Goal: Check status: Check status

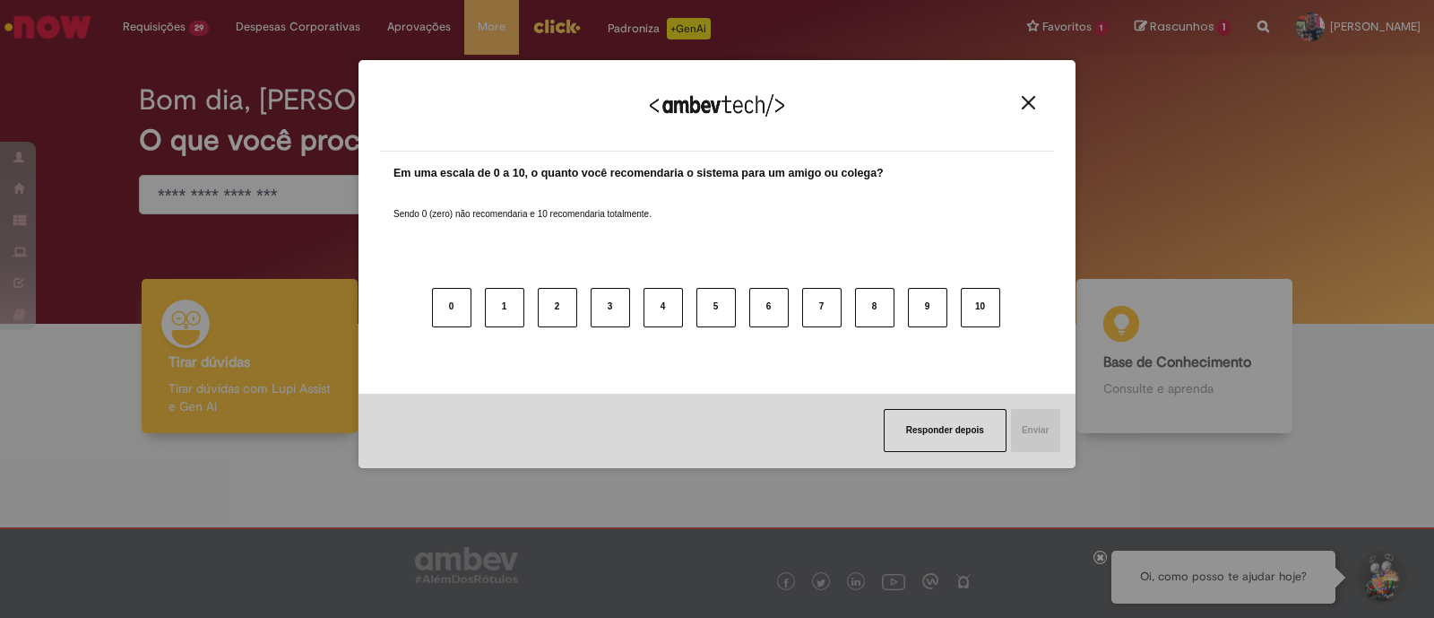
click at [1035, 102] on img "Close" at bounding box center [1028, 102] width 13 height 13
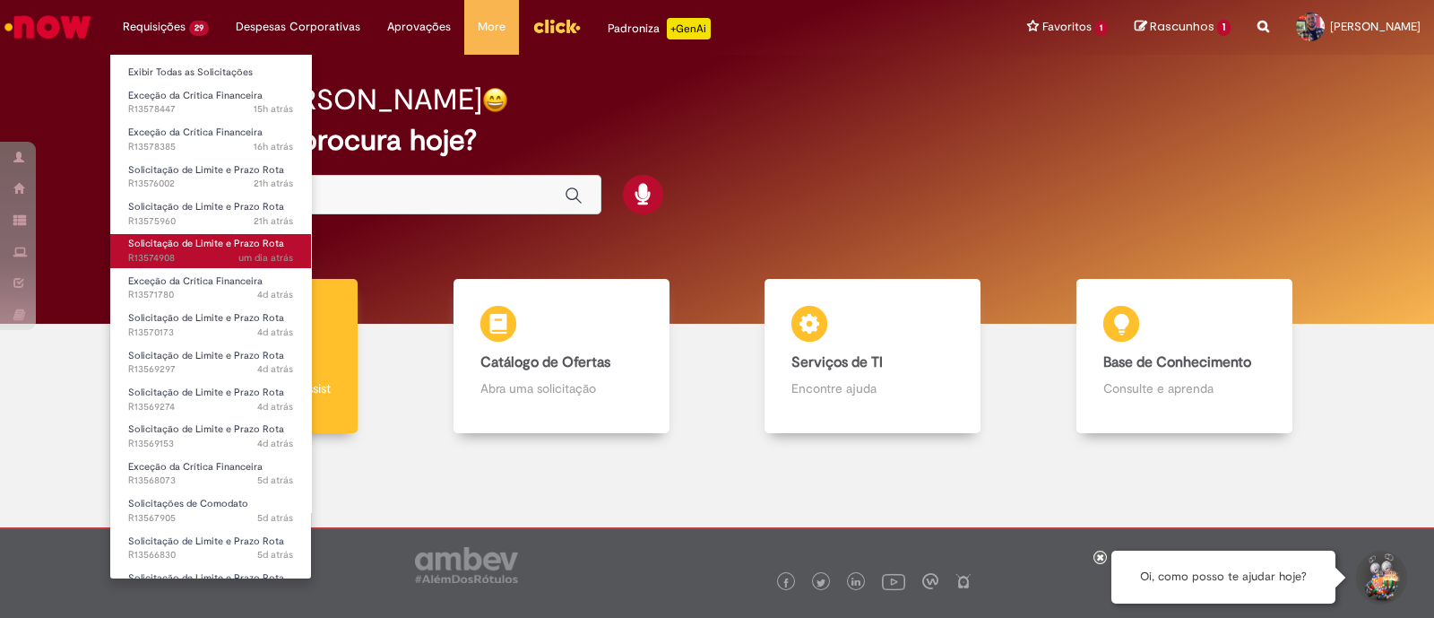
click at [218, 247] on span "Solicitação de Limite e Prazo Rota" at bounding box center [206, 243] width 156 height 13
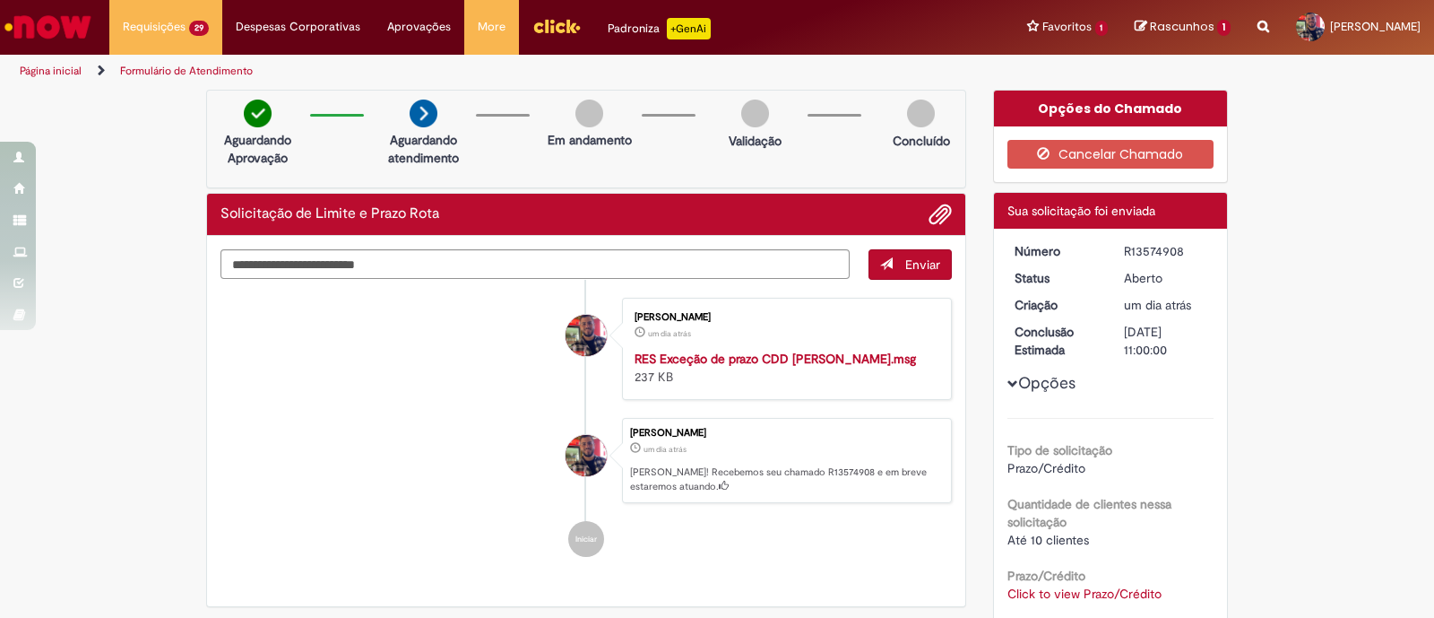
scroll to position [221, 0]
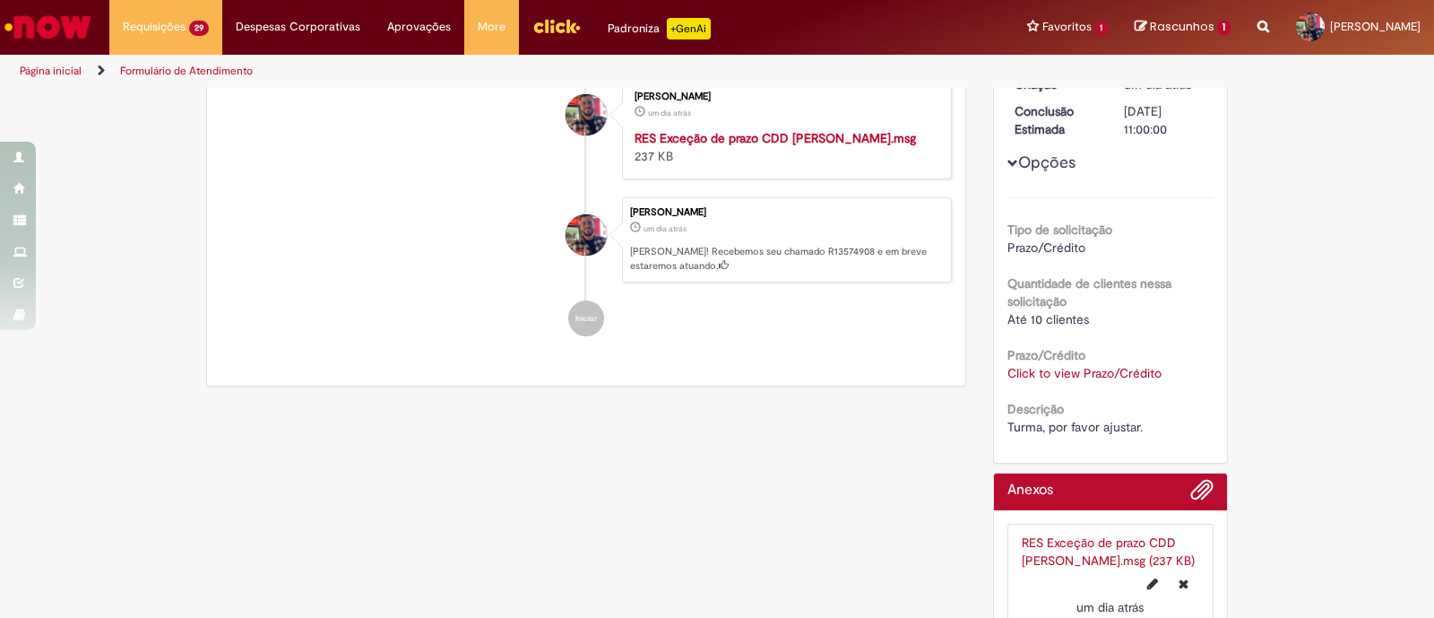
click at [1138, 374] on link "Click to view Prazo/Crédito" at bounding box center [1085, 373] width 154 height 16
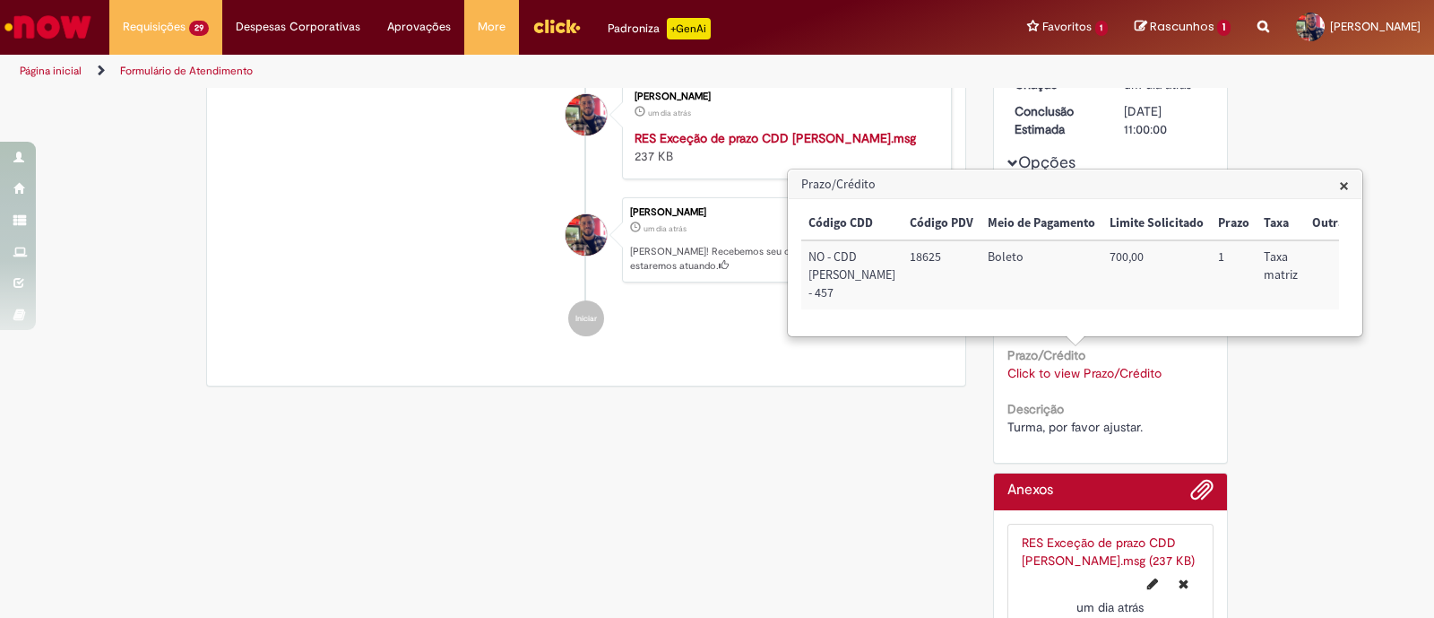
drag, startPoint x: 1340, startPoint y: 185, endPoint x: 1283, endPoint y: 235, distance: 76.2
click at [1331, 184] on div "Prazo/Crédito × Código CDD Código PDV Meio de Pagamento Limite Solicitado Prazo…" at bounding box center [1075, 252] width 573 height 165
click at [1341, 183] on span "×" at bounding box center [1344, 185] width 10 height 24
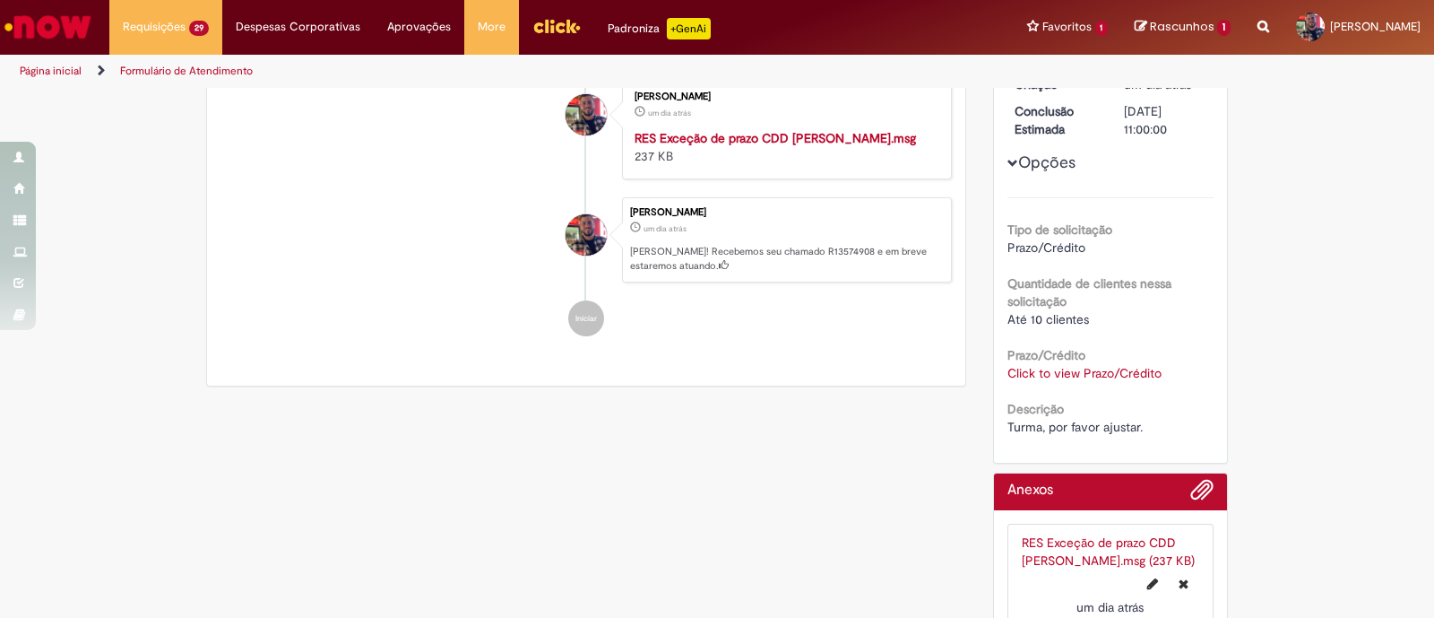
scroll to position [0, 0]
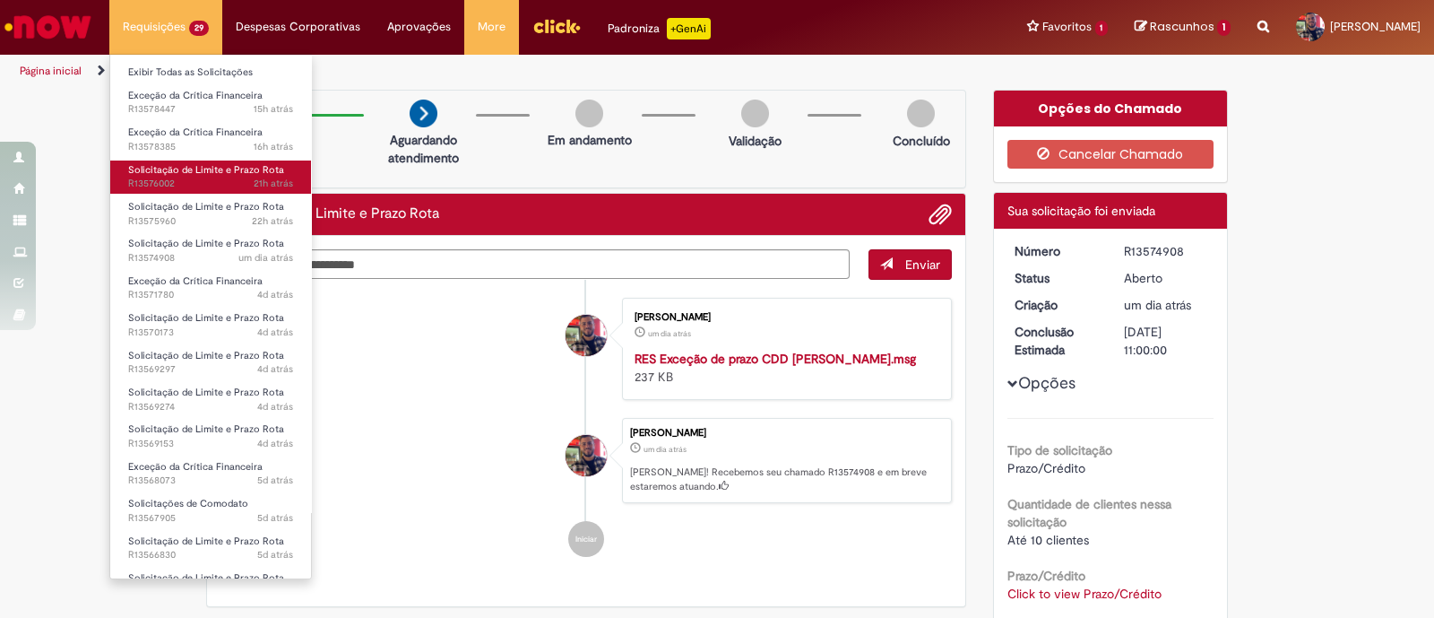
click at [215, 182] on span "21h atrás 21 horas atrás R13576002" at bounding box center [210, 184] width 165 height 14
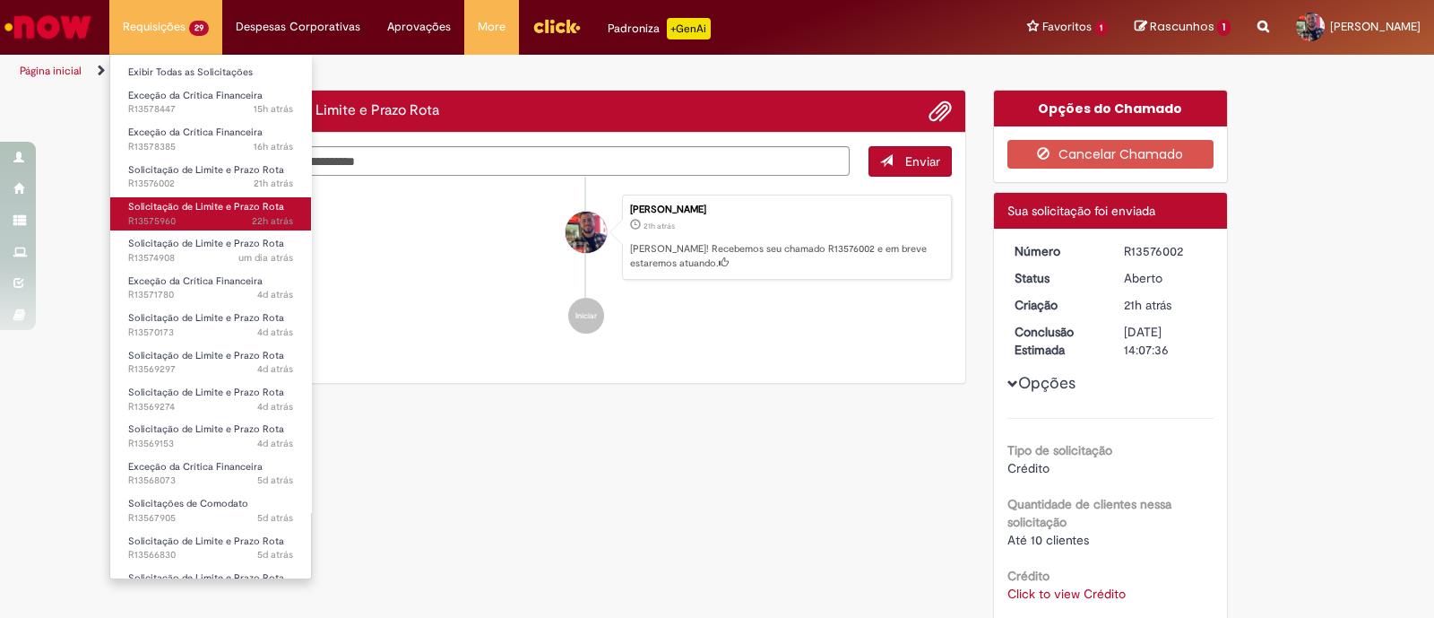
click at [231, 214] on span "22h atrás 22 horas atrás R13575960" at bounding box center [210, 221] width 165 height 14
